Goal: Manage account settings

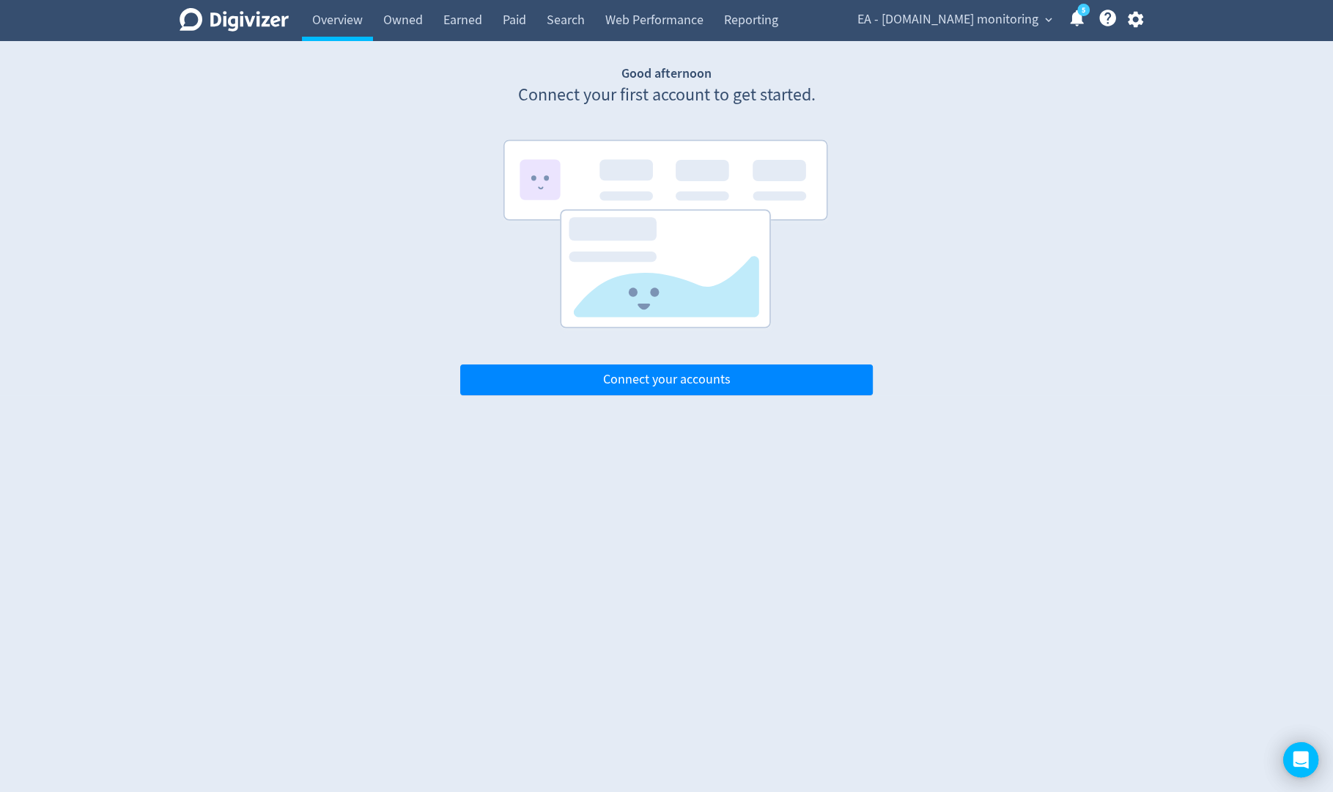
click at [946, 18] on span "EA - [DOMAIN_NAME] monitoring" at bounding box center [947, 19] width 181 height 23
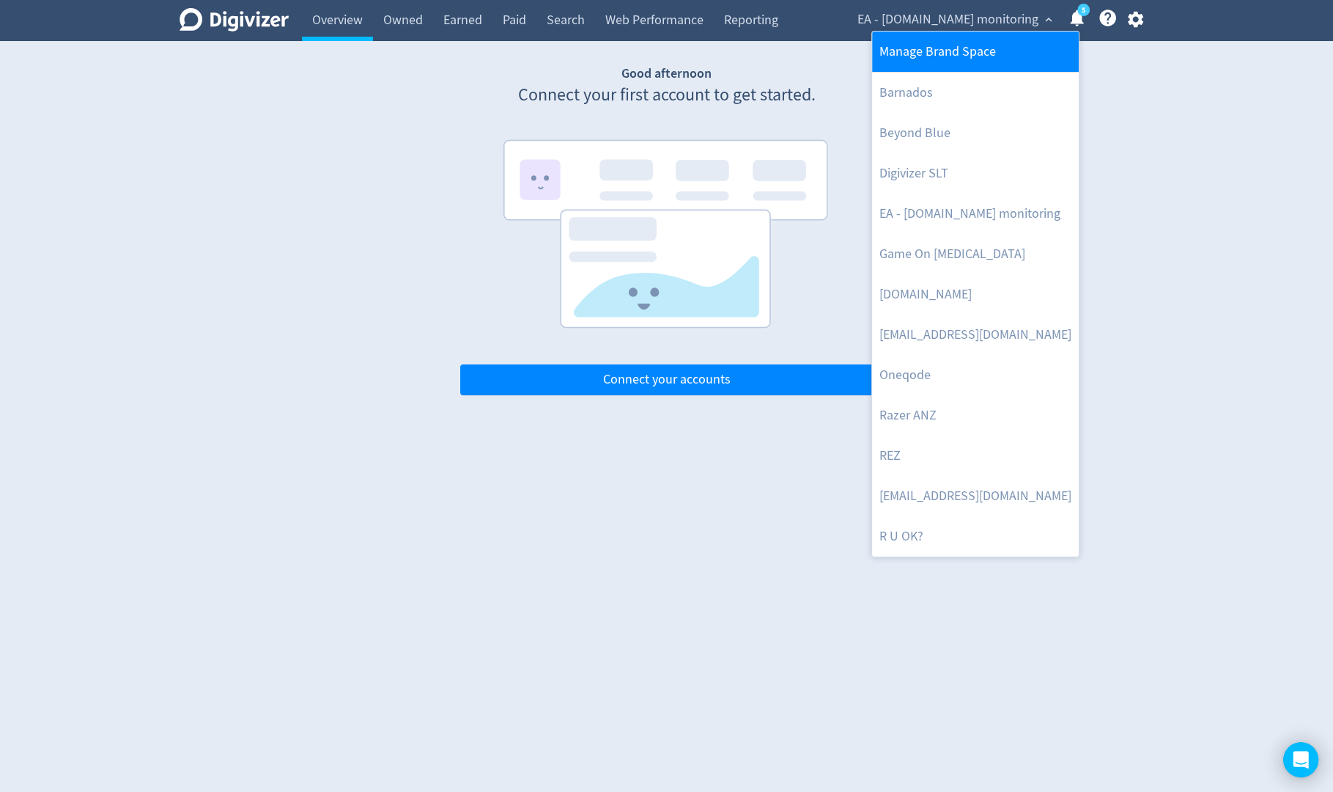
click at [936, 54] on link "Manage Brand Space" at bounding box center [975, 52] width 207 height 40
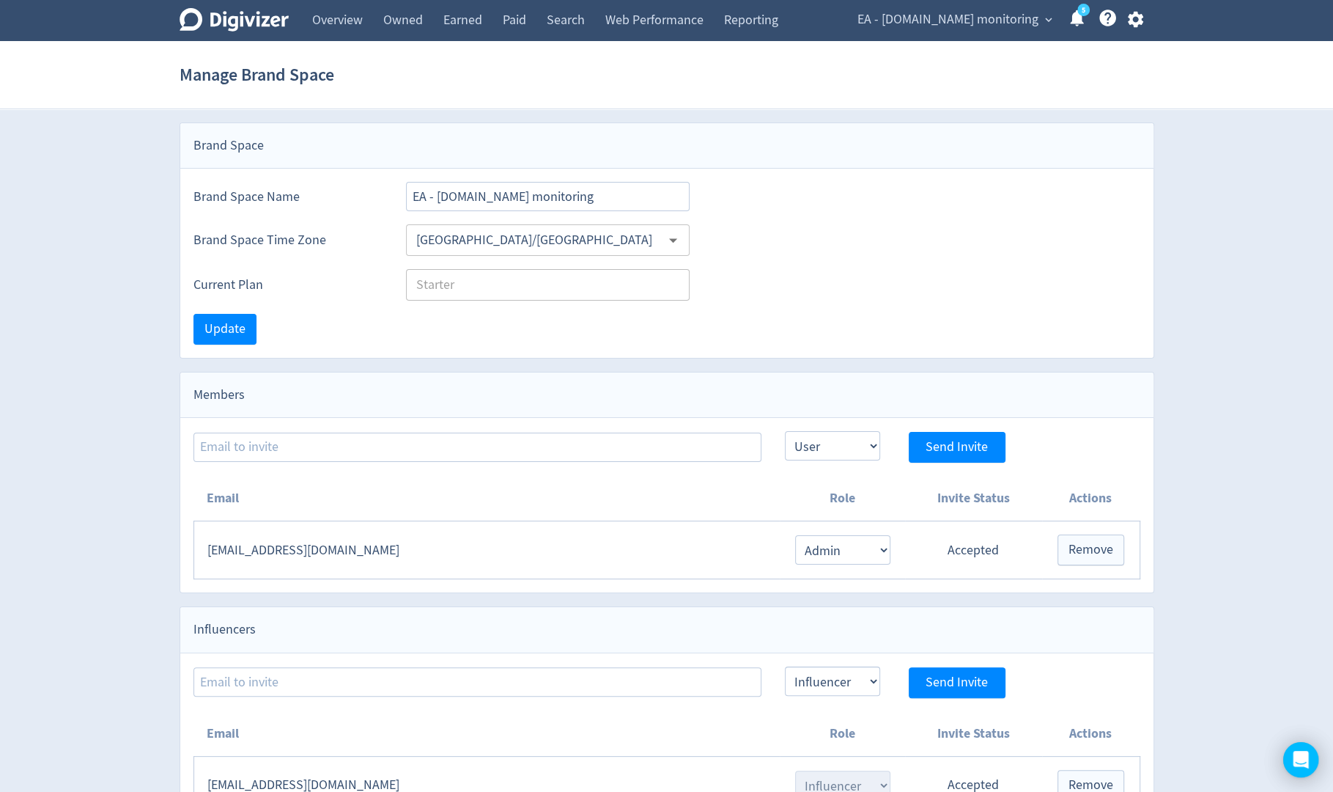
scroll to position [156, 0]
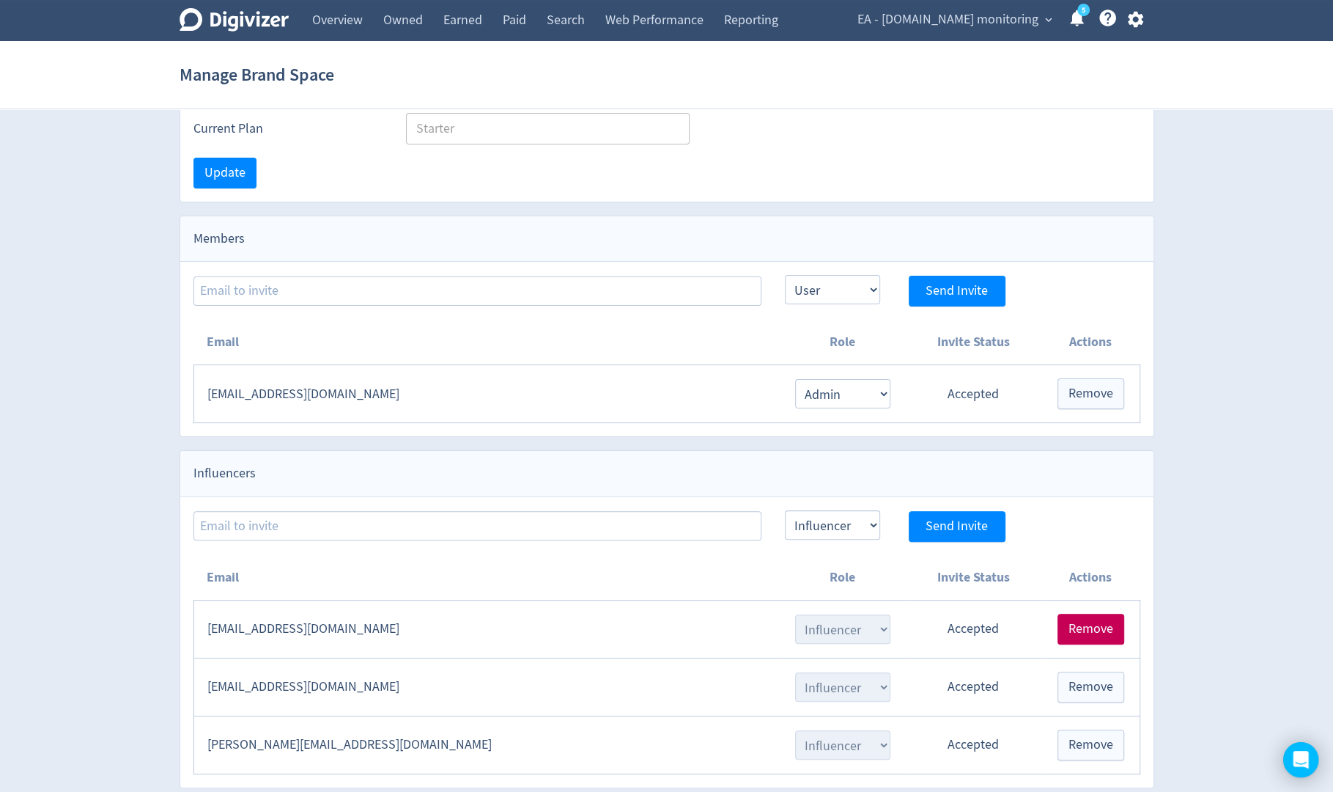
click at [1107, 630] on button "Remove" at bounding box center [1091, 628] width 67 height 31
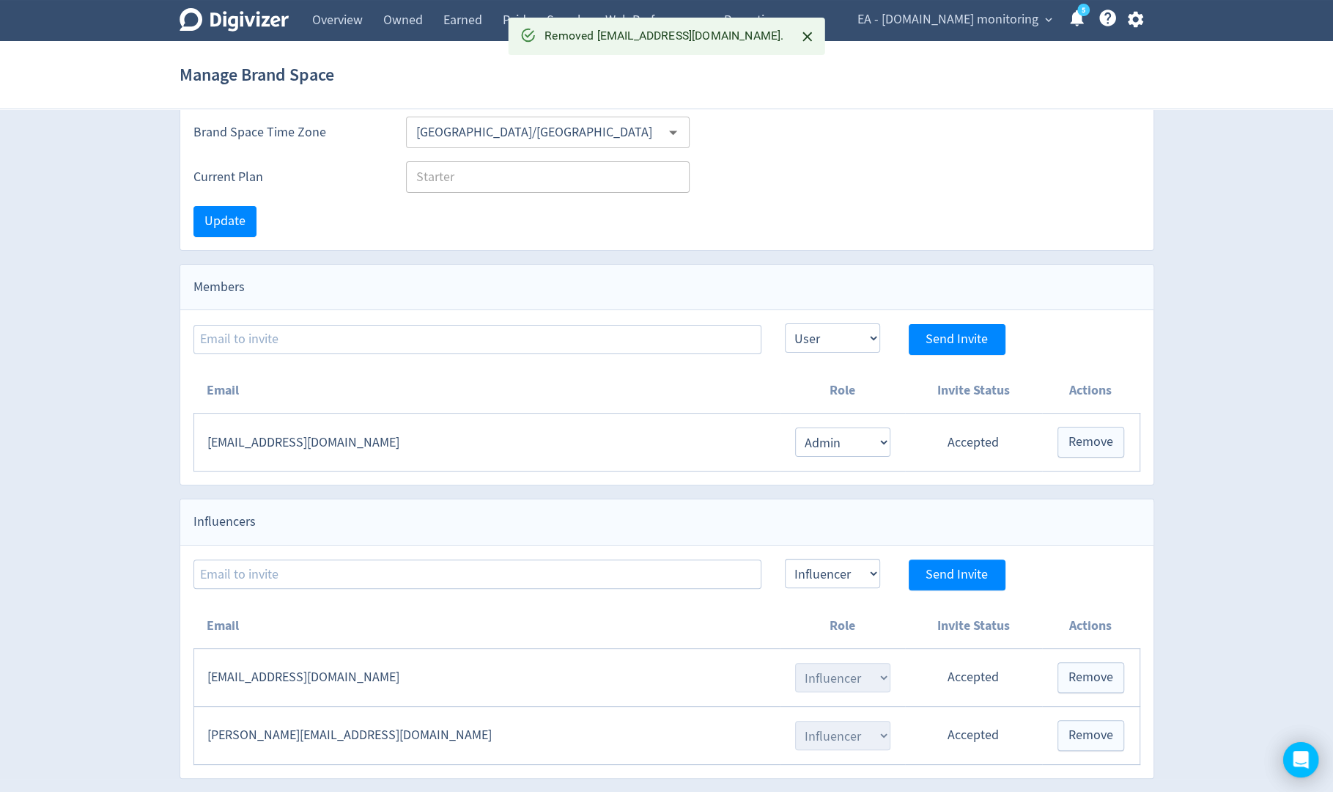
scroll to position [100, 0]
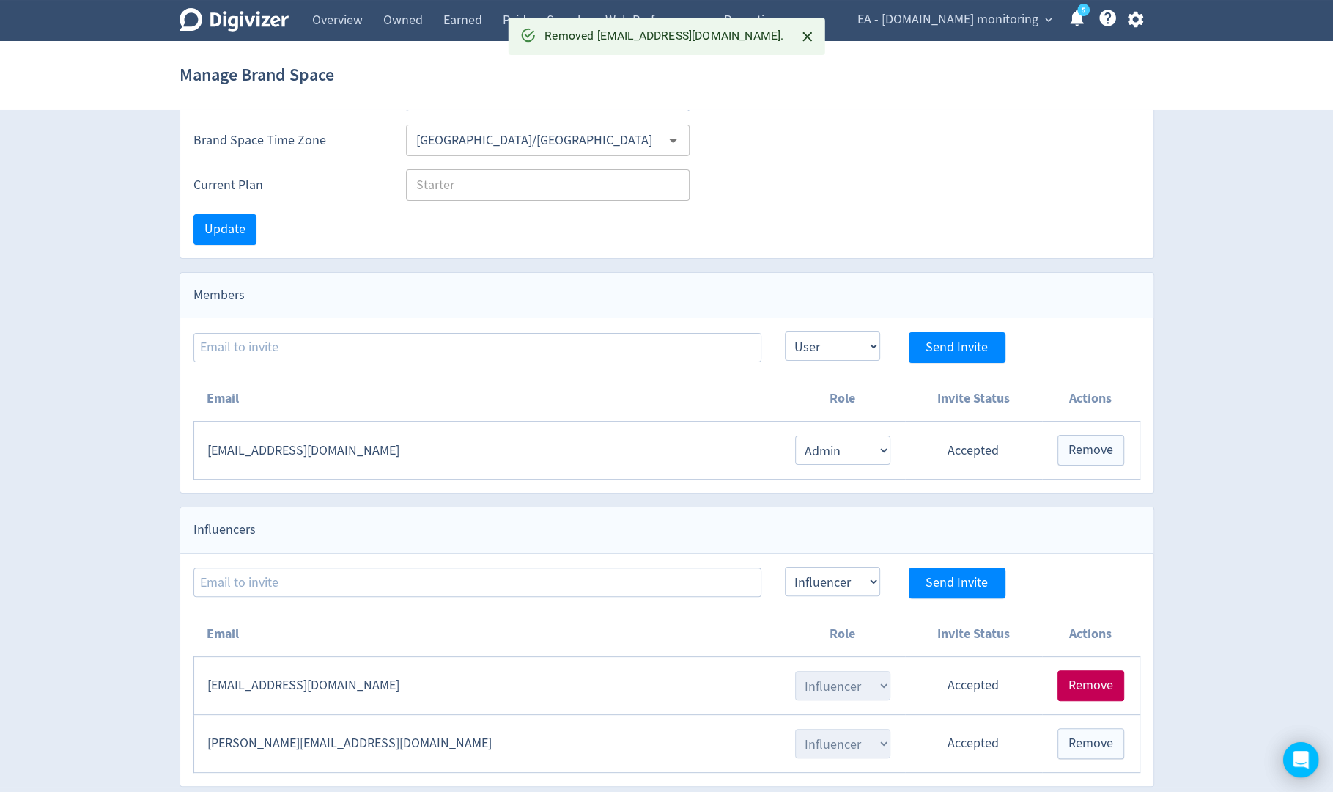
click at [1102, 679] on span "Remove" at bounding box center [1091, 685] width 45 height 13
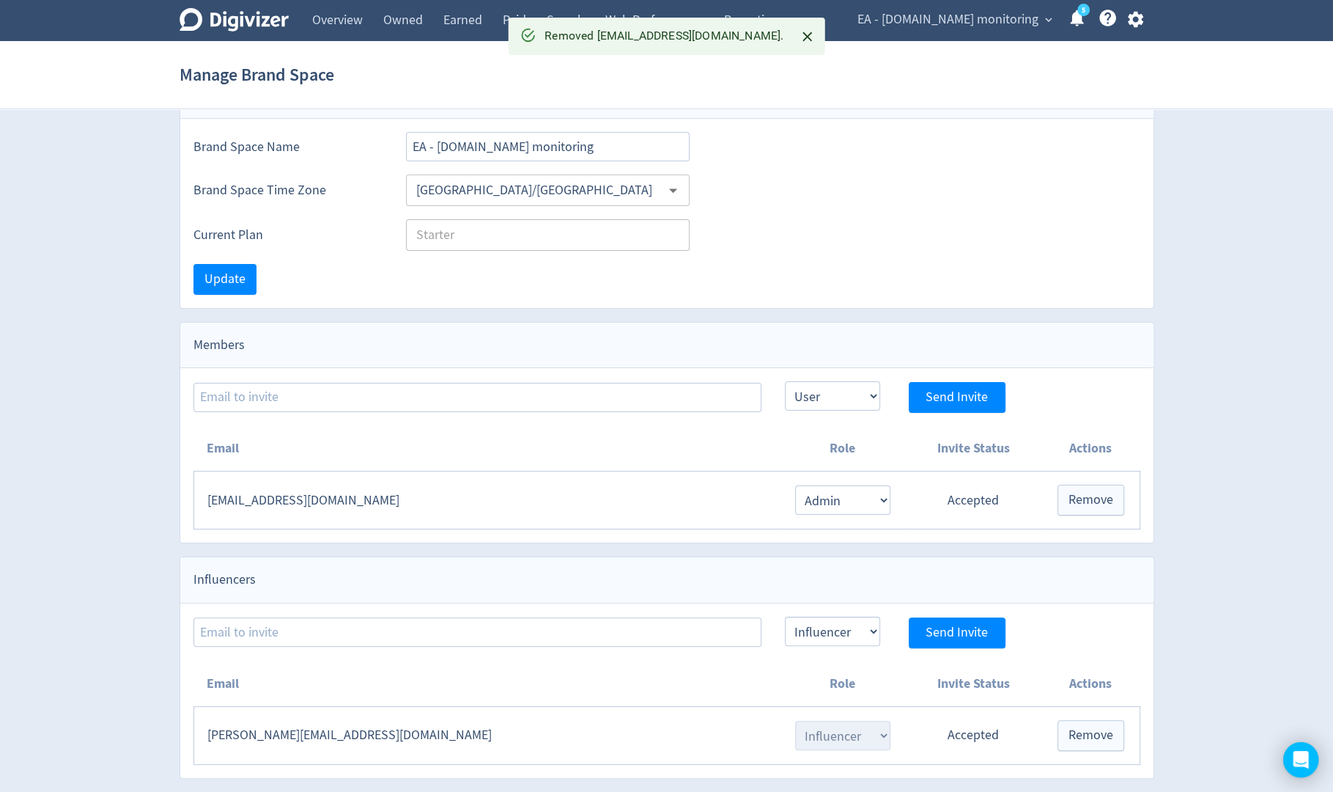
scroll to position [43, 0]
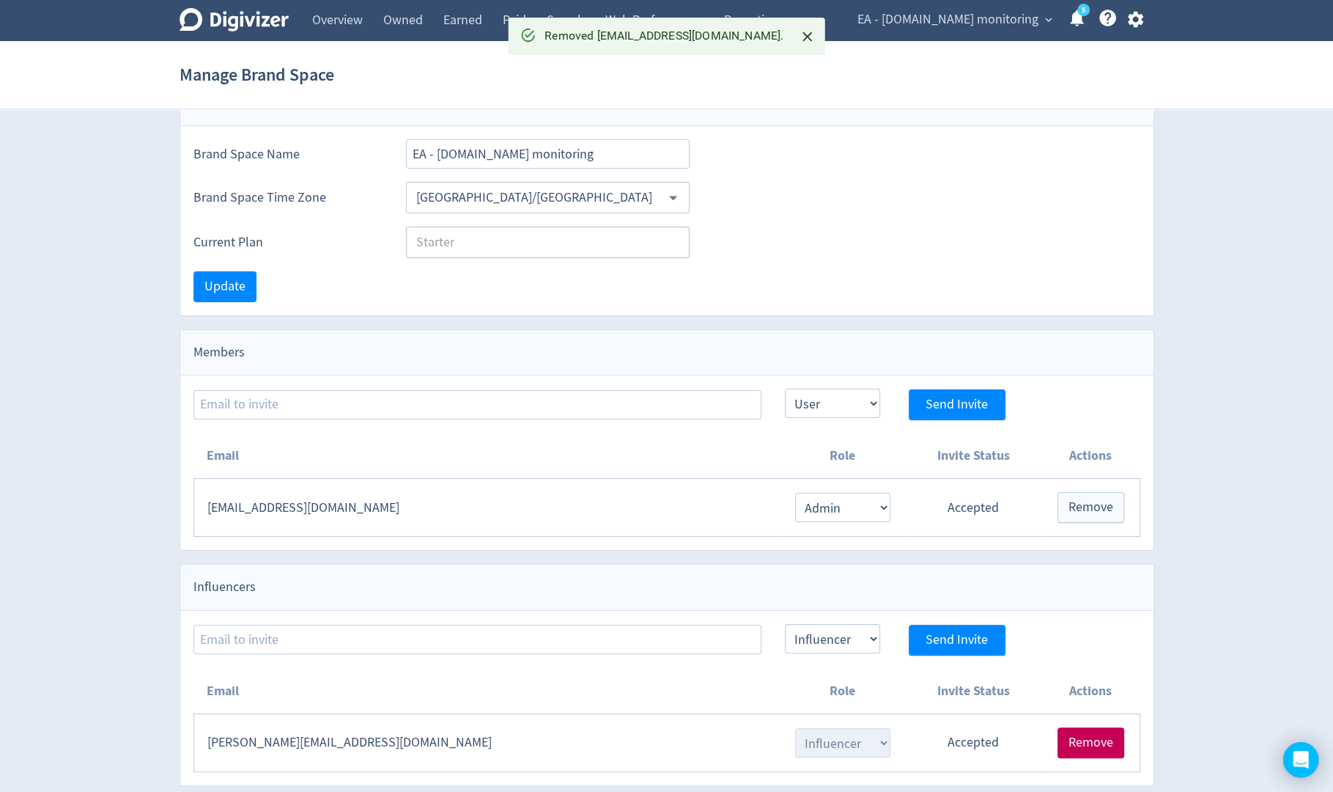
click at [1095, 736] on span "Remove" at bounding box center [1091, 742] width 45 height 13
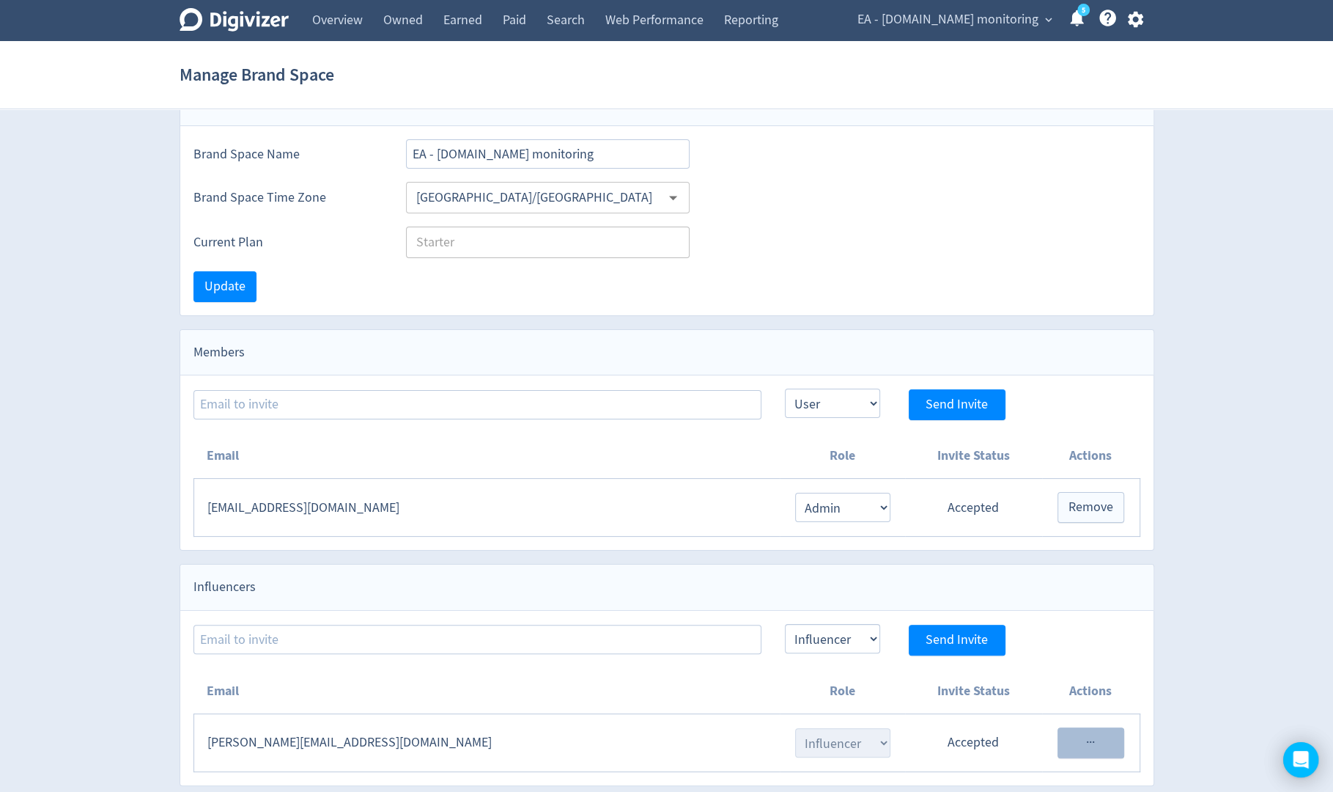
scroll to position [0, 0]
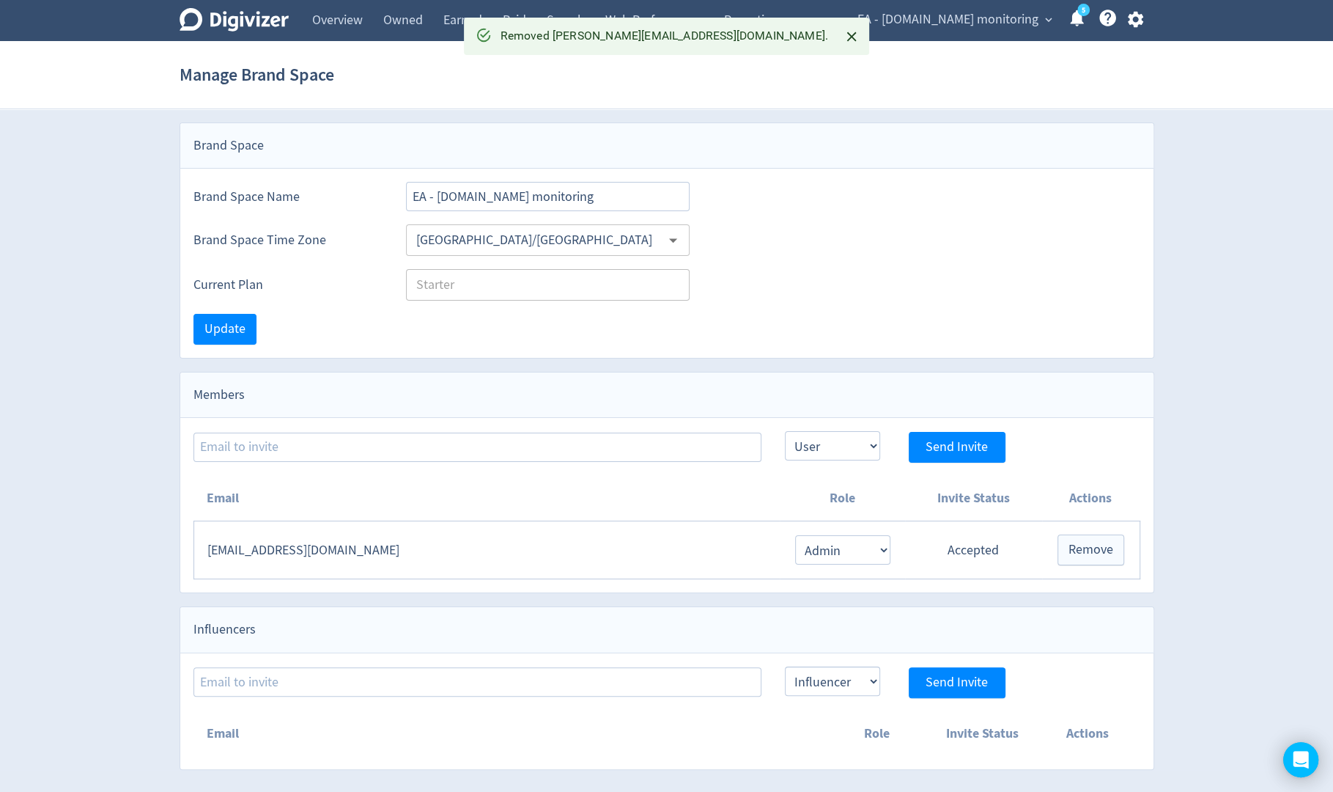
click at [1136, 26] on icon "button" at bounding box center [1135, 20] width 15 height 16
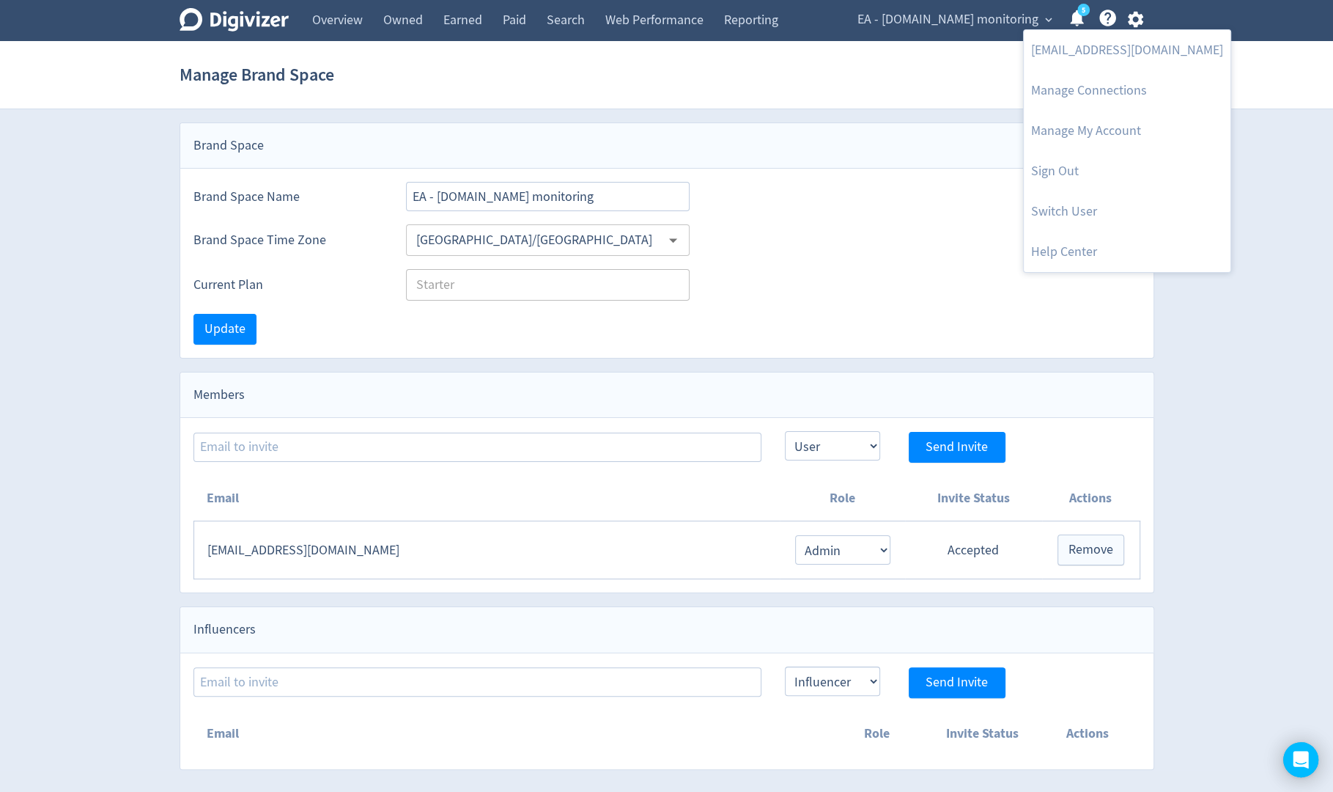
click at [979, 26] on div at bounding box center [666, 396] width 1333 height 792
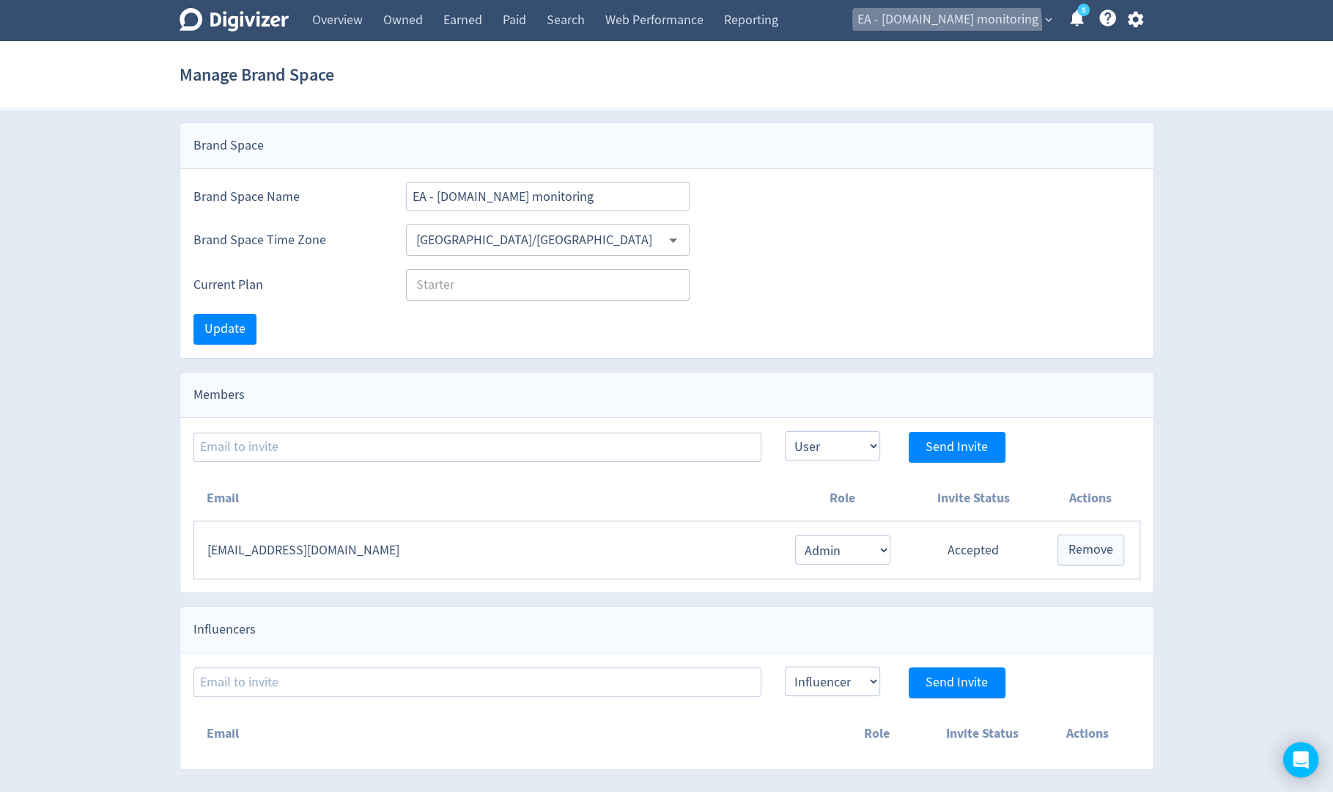
click at [979, 26] on span "EA - [DOMAIN_NAME] monitoring" at bounding box center [947, 19] width 181 height 23
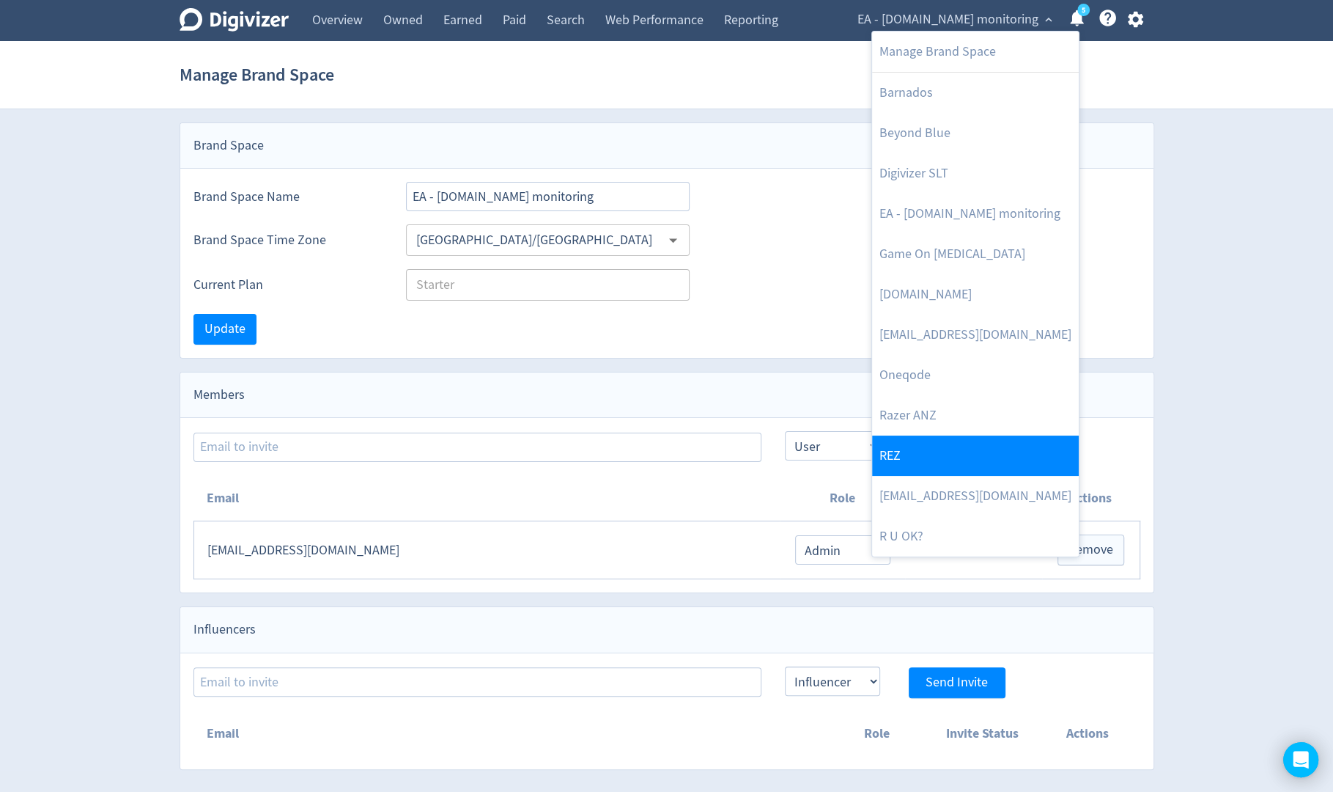
click at [951, 443] on link "REZ" at bounding box center [975, 455] width 207 height 40
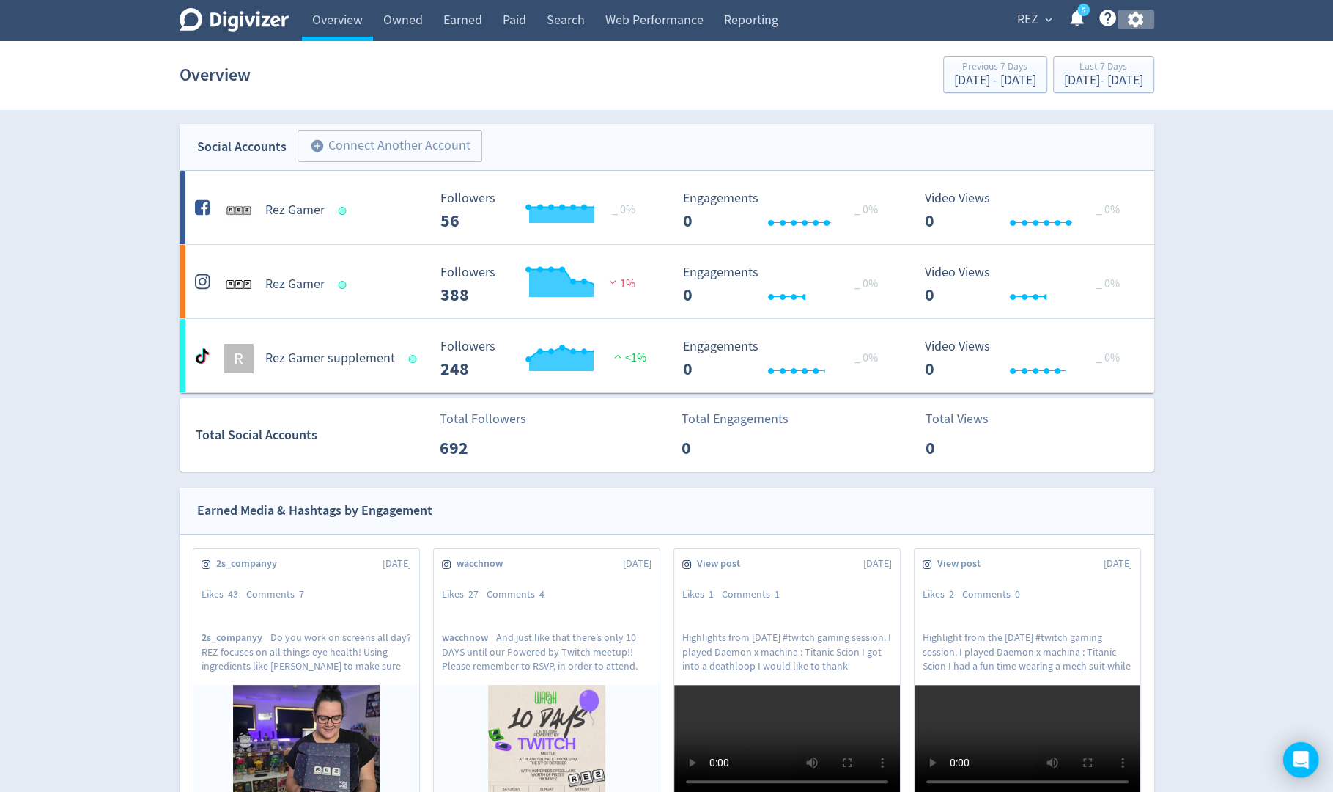
click at [1136, 26] on icon "button" at bounding box center [1135, 20] width 15 height 16
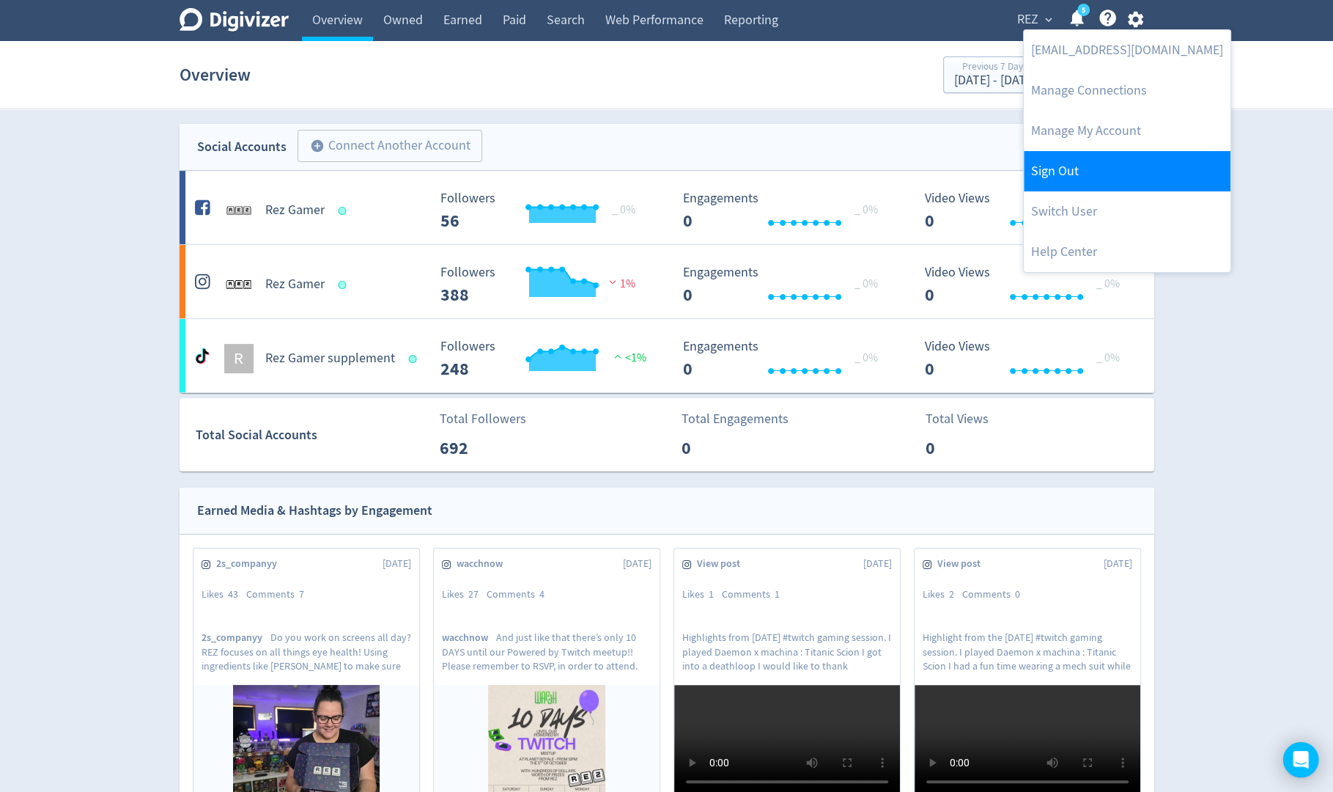
click at [1081, 180] on link "Sign Out" at bounding box center [1127, 171] width 207 height 40
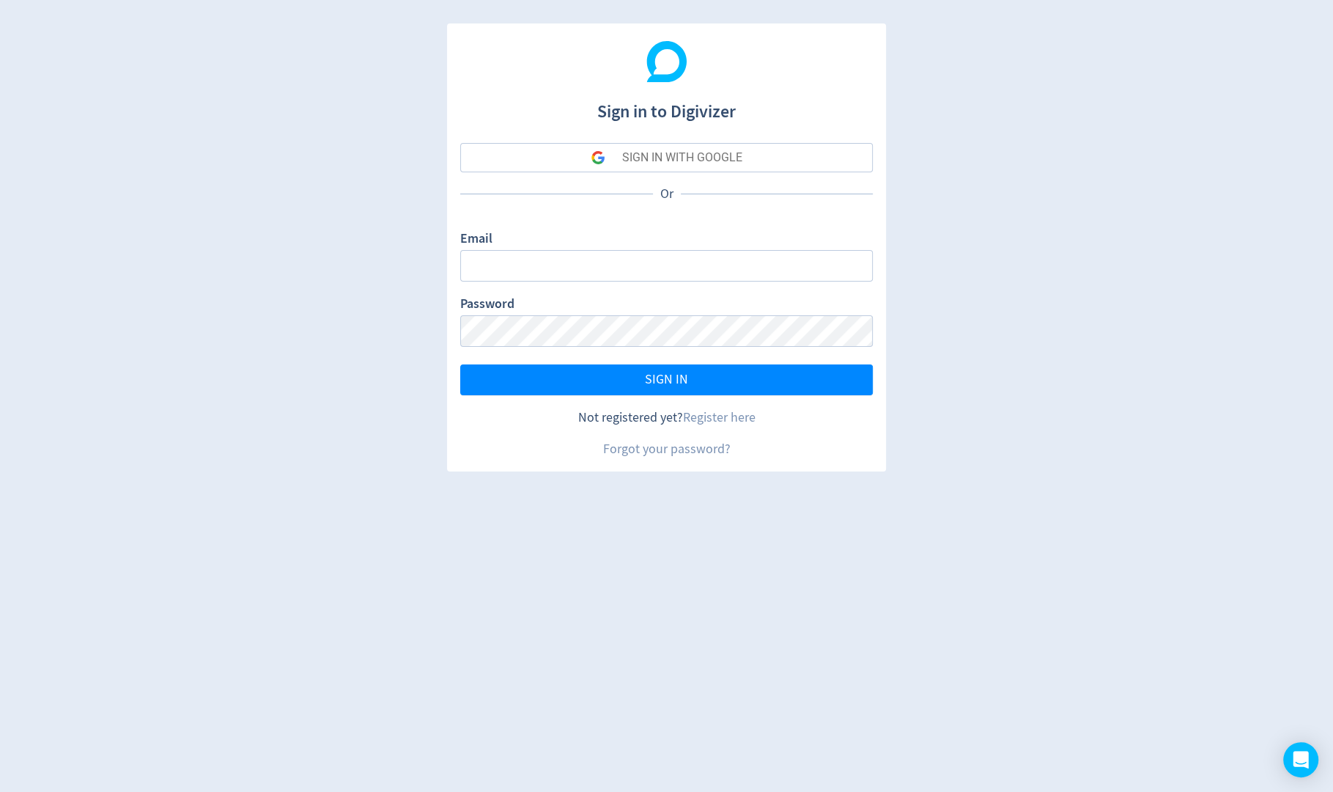
type input "[PERSON_NAME][EMAIL_ADDRESS][PERSON_NAME][DOMAIN_NAME]"
click at [761, 155] on button "SIGN IN WITH GOOGLE" at bounding box center [666, 157] width 413 height 29
